Goal: Check status: Check status

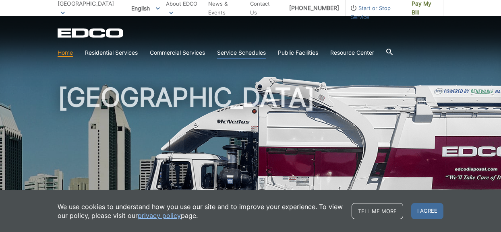
drag, startPoint x: 118, startPoint y: 50, endPoint x: 248, endPoint y: 51, distance: 130.4
click at [248, 51] on link "Service Schedules" at bounding box center [241, 52] width 49 height 9
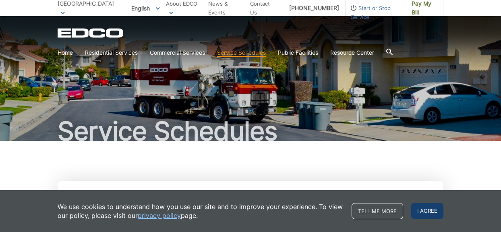
click at [428, 212] on span "I agree" at bounding box center [427, 211] width 32 height 16
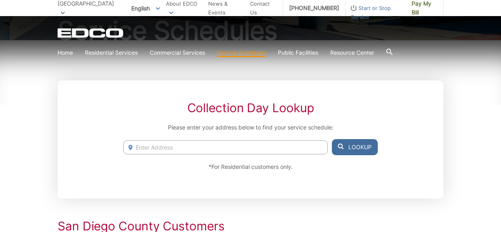
scroll to position [113, 0]
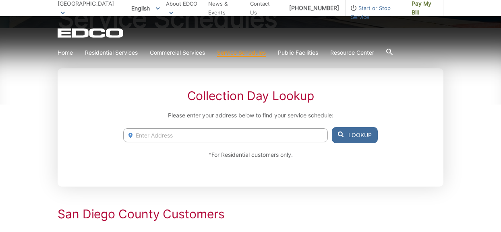
click at [196, 136] on input "Enter Address" at bounding box center [225, 135] width 204 height 14
click at [235, 138] on input "[STREET_ADDRESS]" at bounding box center [225, 135] width 204 height 14
click at [357, 137] on button "Lookup" at bounding box center [355, 135] width 46 height 16
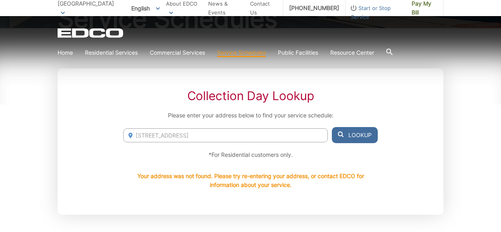
click at [199, 138] on input "[STREET_ADDRESS]" at bounding box center [225, 135] width 204 height 14
click at [204, 140] on input "[STREET_ADDRESS]" at bounding box center [225, 135] width 204 height 14
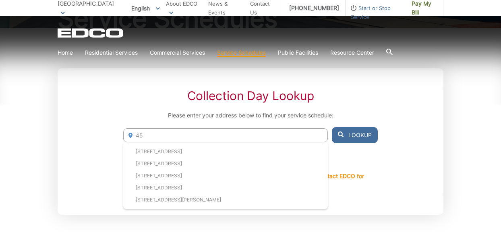
type input "4"
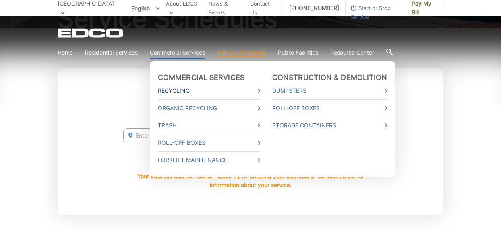
click at [190, 94] on link "Recycling" at bounding box center [209, 91] width 102 height 9
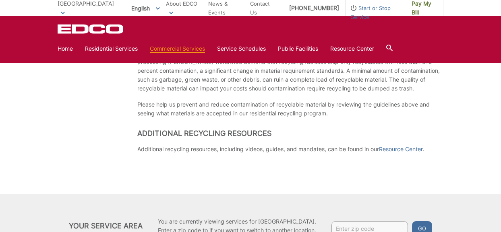
scroll to position [531, 0]
